Goal: Browse casually

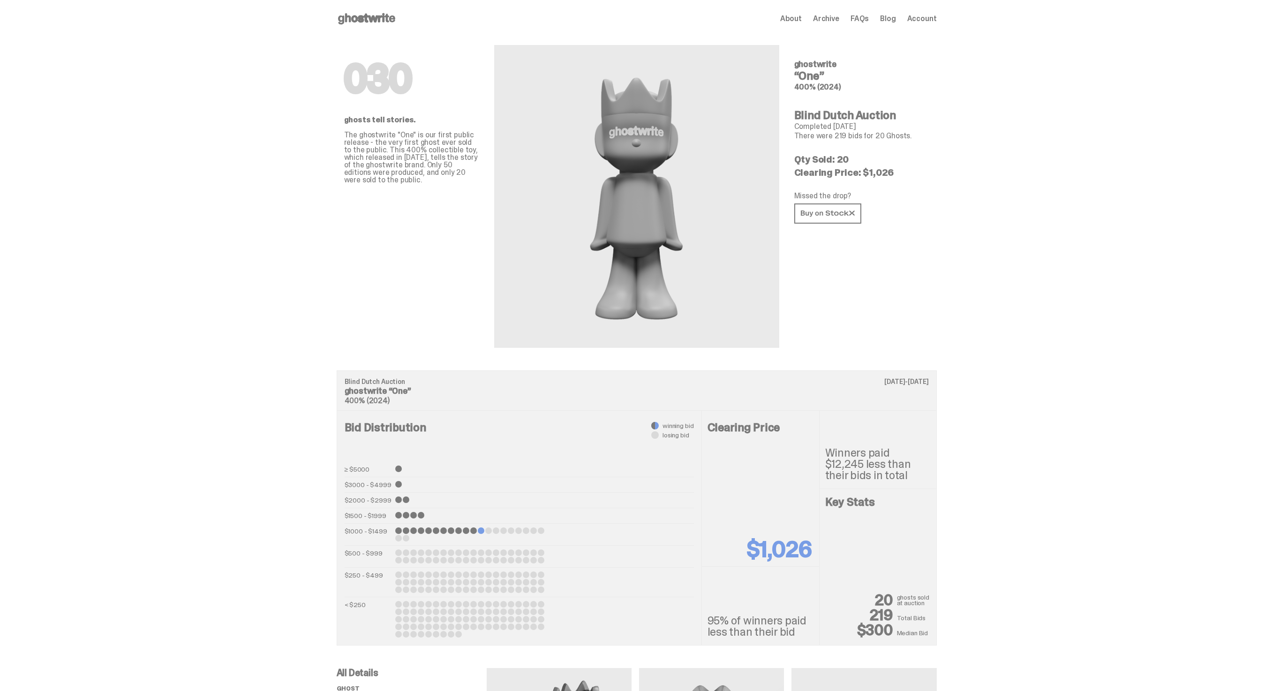
click at [383, 15] on use at bounding box center [366, 18] width 57 height 11
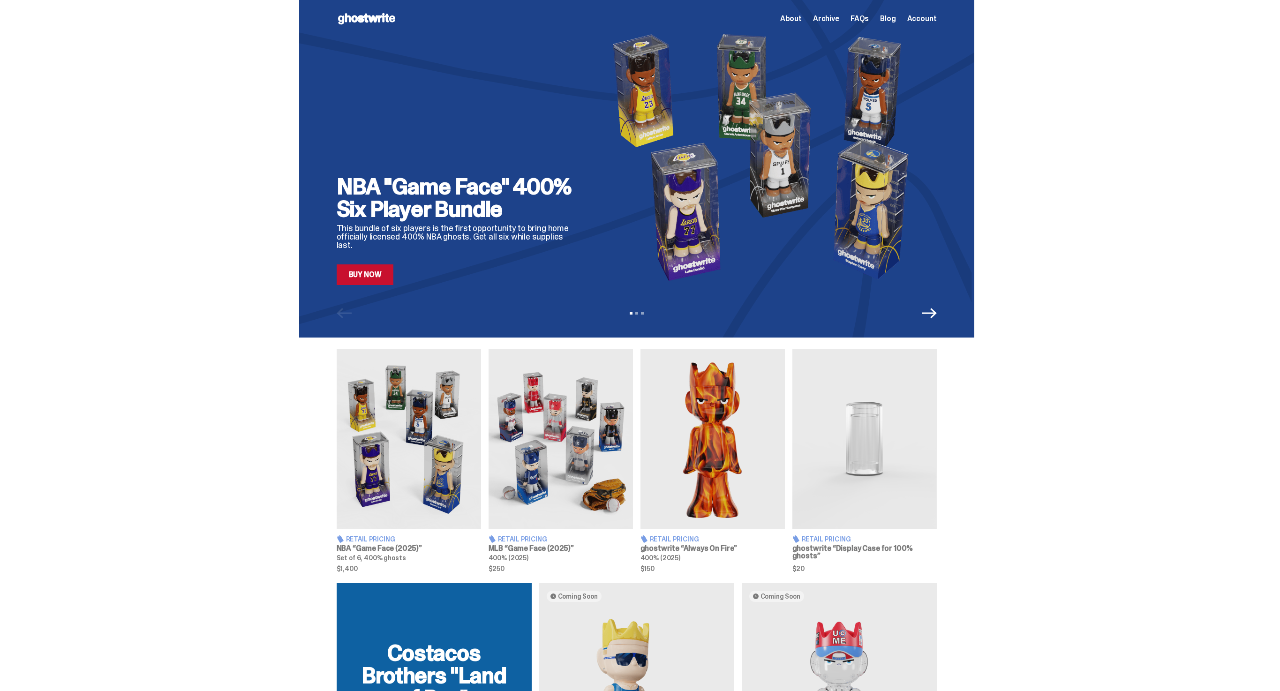
click at [936, 318] on icon "Next" at bounding box center [929, 313] width 15 height 15
